Goal: Task Accomplishment & Management: Use online tool/utility

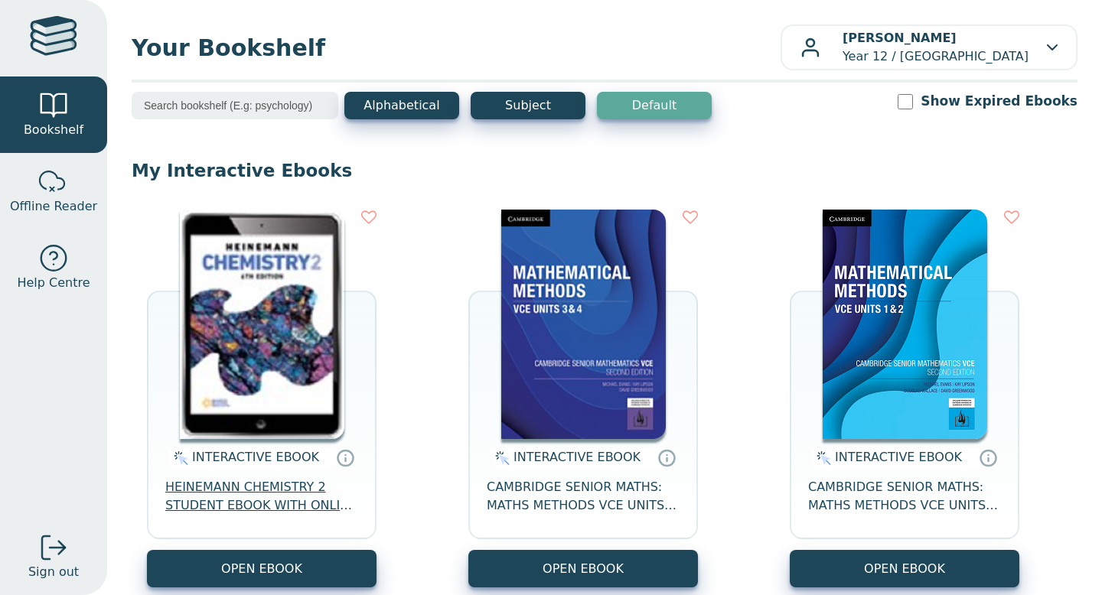
click at [232, 484] on span "HEINEMANN CHEMISTRY 2 STUDENT EBOOK WITH ONLINE ASSESSMENT 6E" at bounding box center [261, 496] width 193 height 37
click at [219, 498] on span "HEINEMANN CHEMISTRY 2 STUDENT EBOOK WITH ONLINE ASSESSMENT 6E" at bounding box center [261, 496] width 193 height 37
